Goal: Task Accomplishment & Management: Complete application form

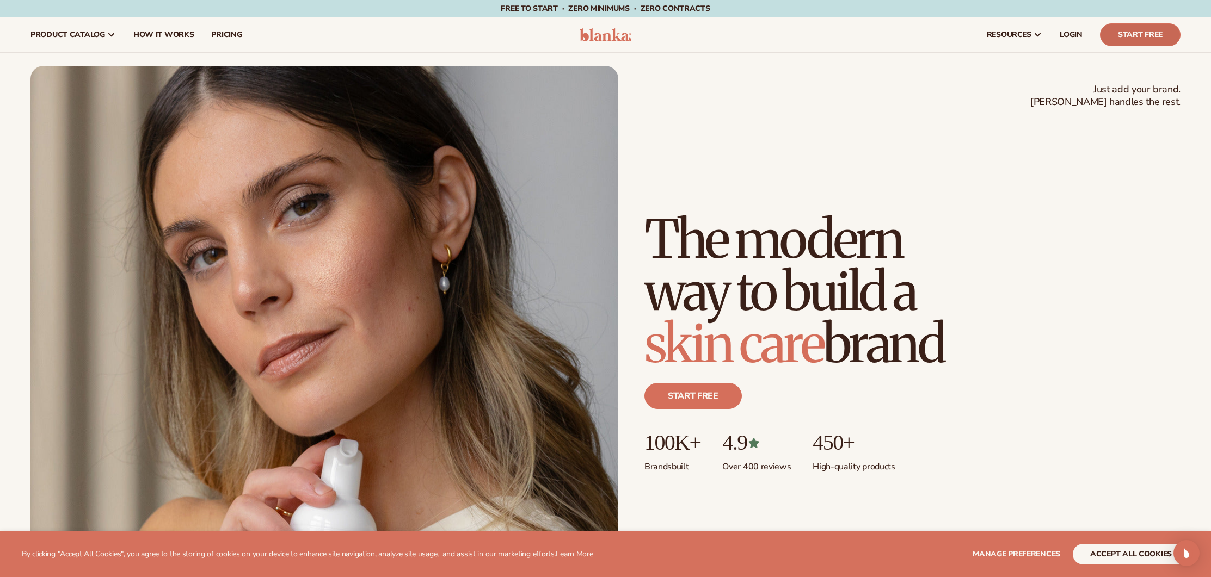
click at [1150, 35] on link "Start Free" at bounding box center [1140, 34] width 81 height 23
